Goal: Find specific page/section: Find specific page/section

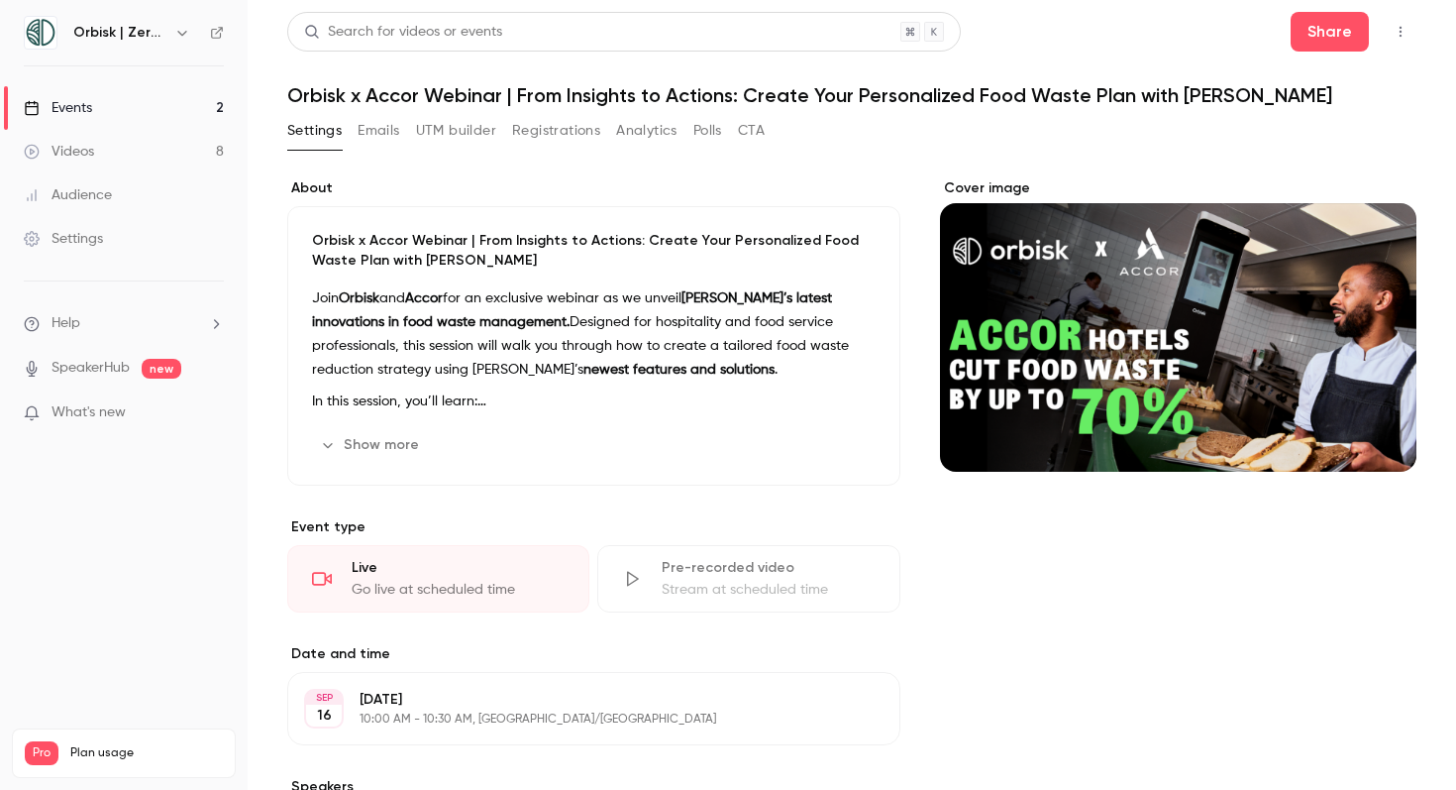
scroll to position [7, 0]
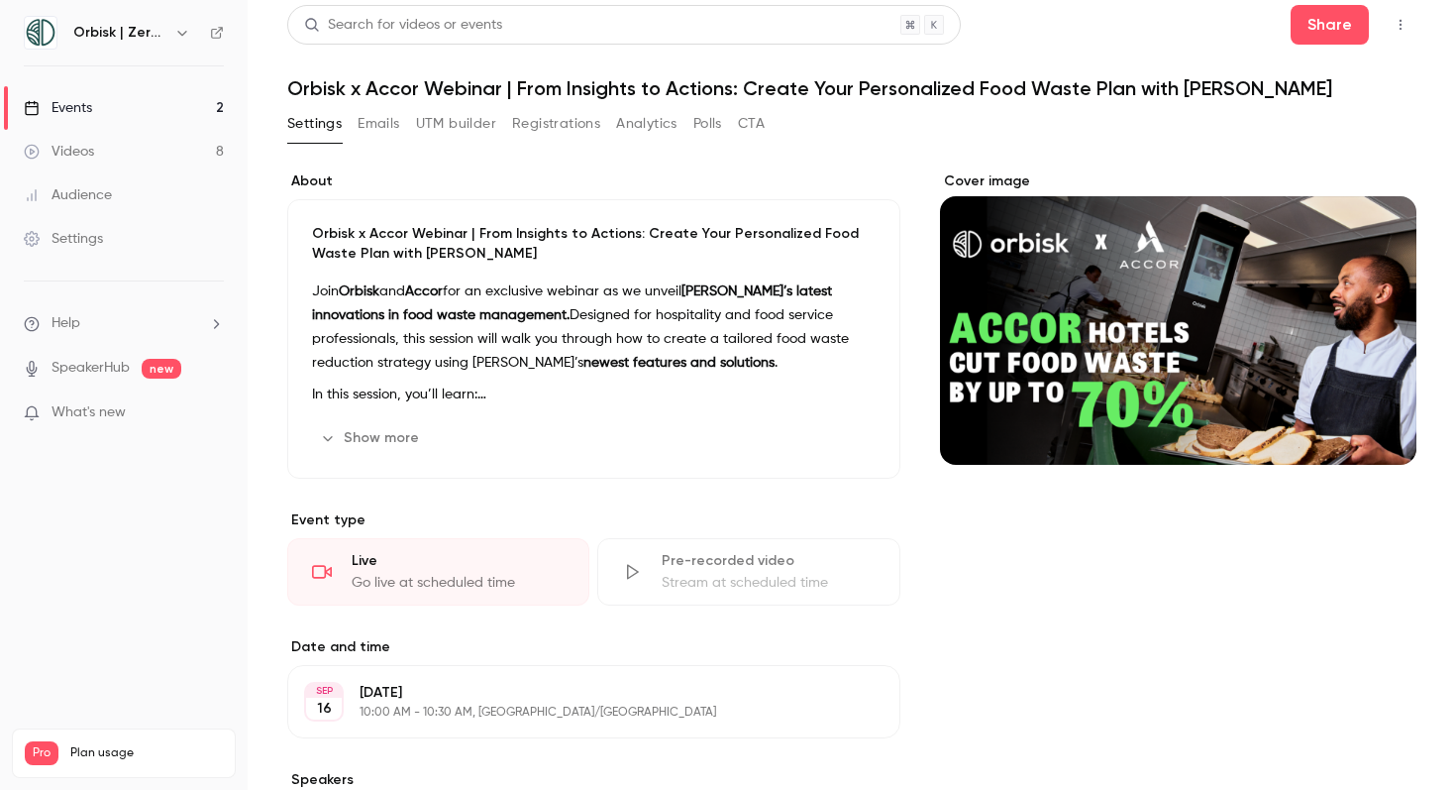
click at [176, 110] on link "Events 2" at bounding box center [124, 108] width 248 height 44
